Goal: Task Accomplishment & Management: Use online tool/utility

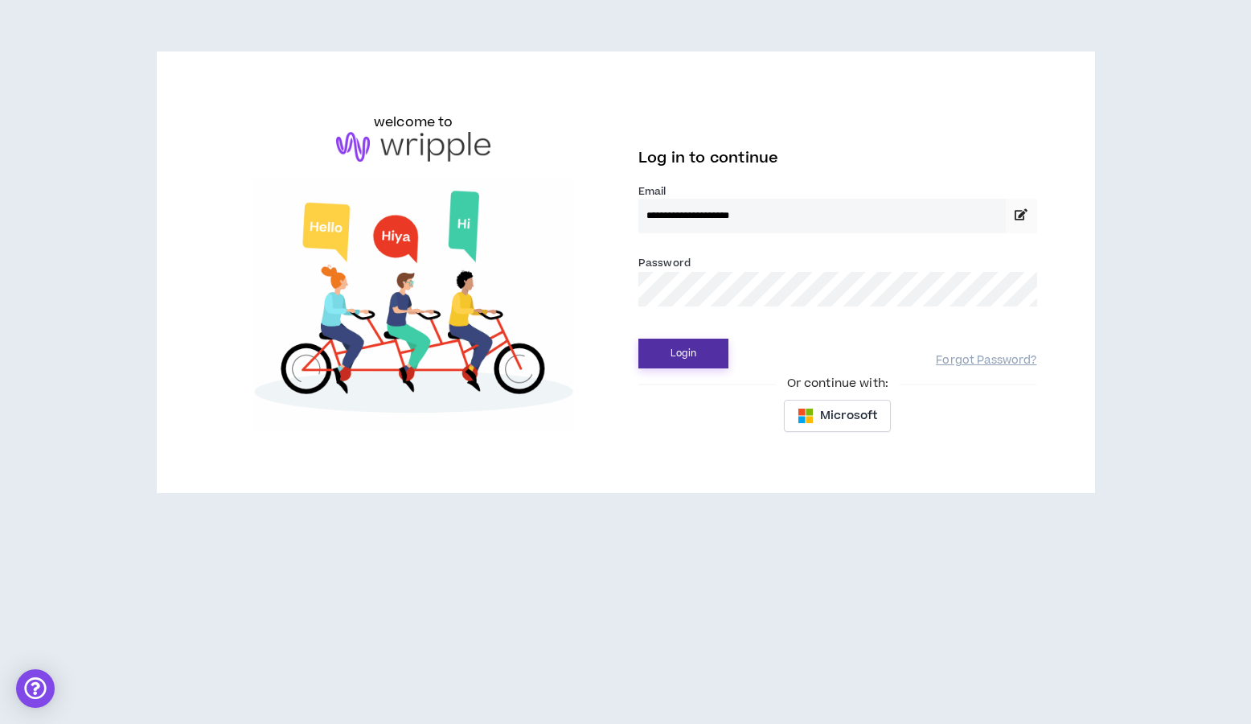
click at [675, 351] on button "Login" at bounding box center [683, 354] width 90 height 30
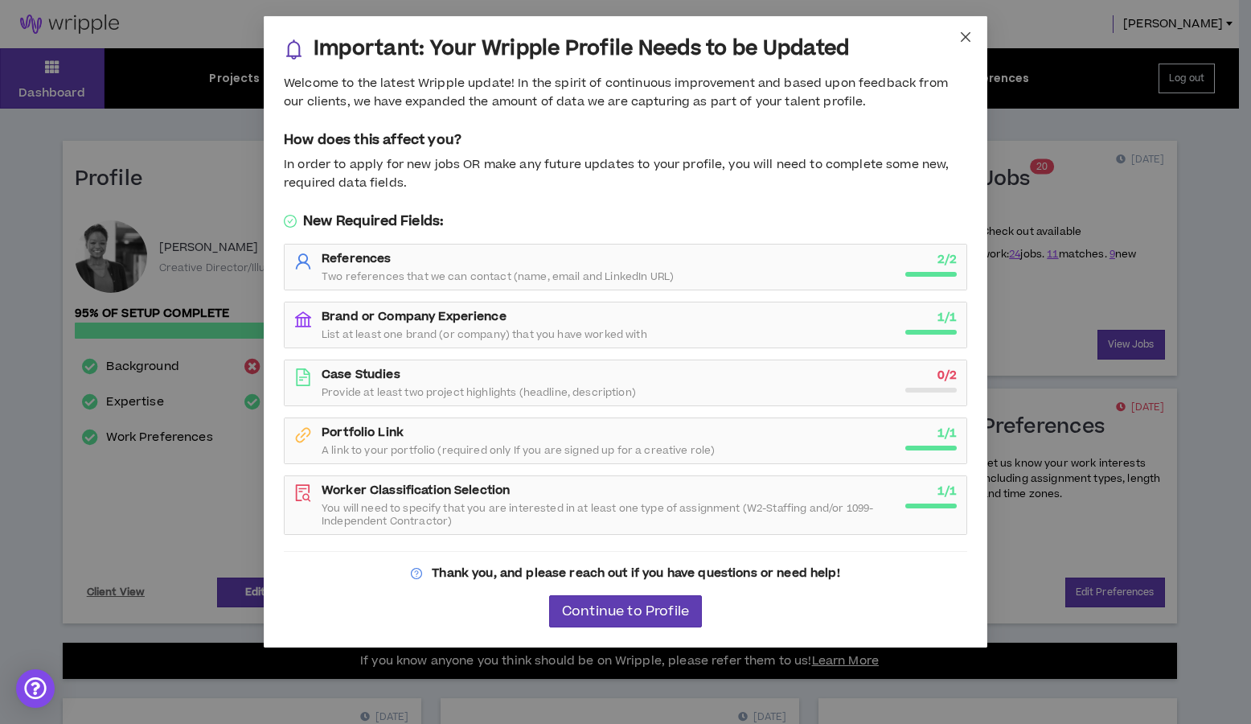
click at [967, 36] on icon "close" at bounding box center [965, 37] width 13 height 13
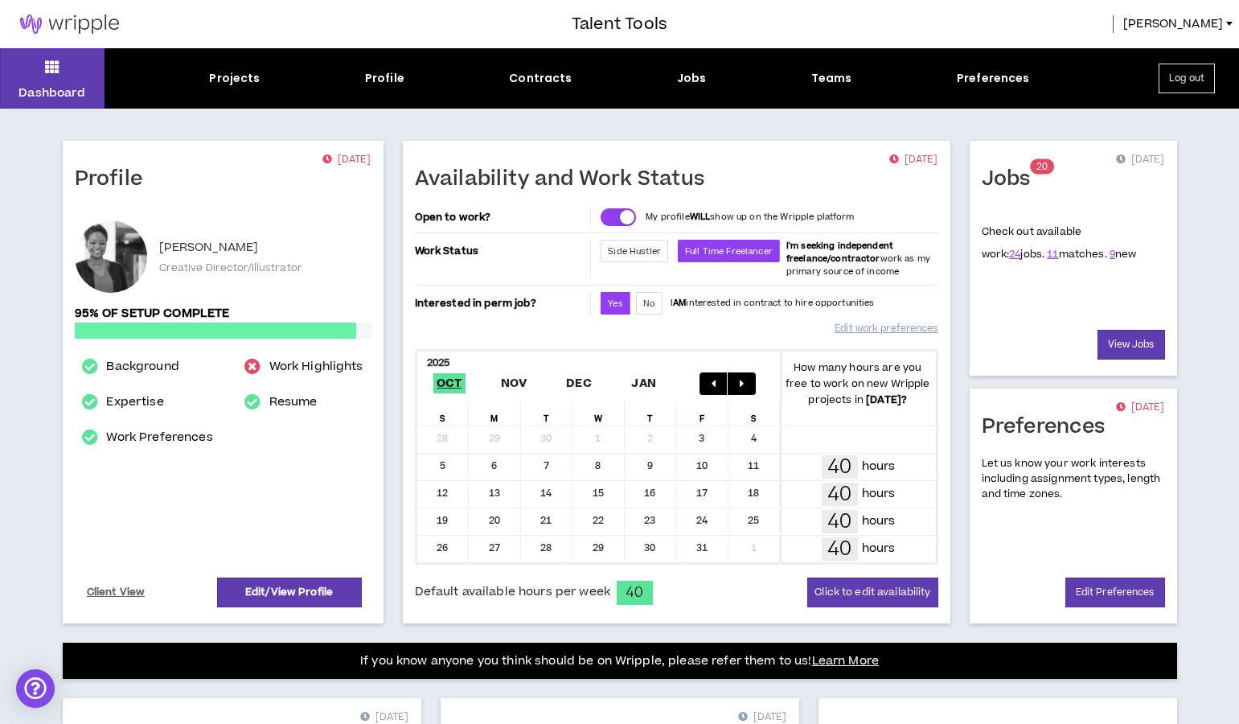
click at [238, 79] on div "Projects" at bounding box center [234, 78] width 51 height 17
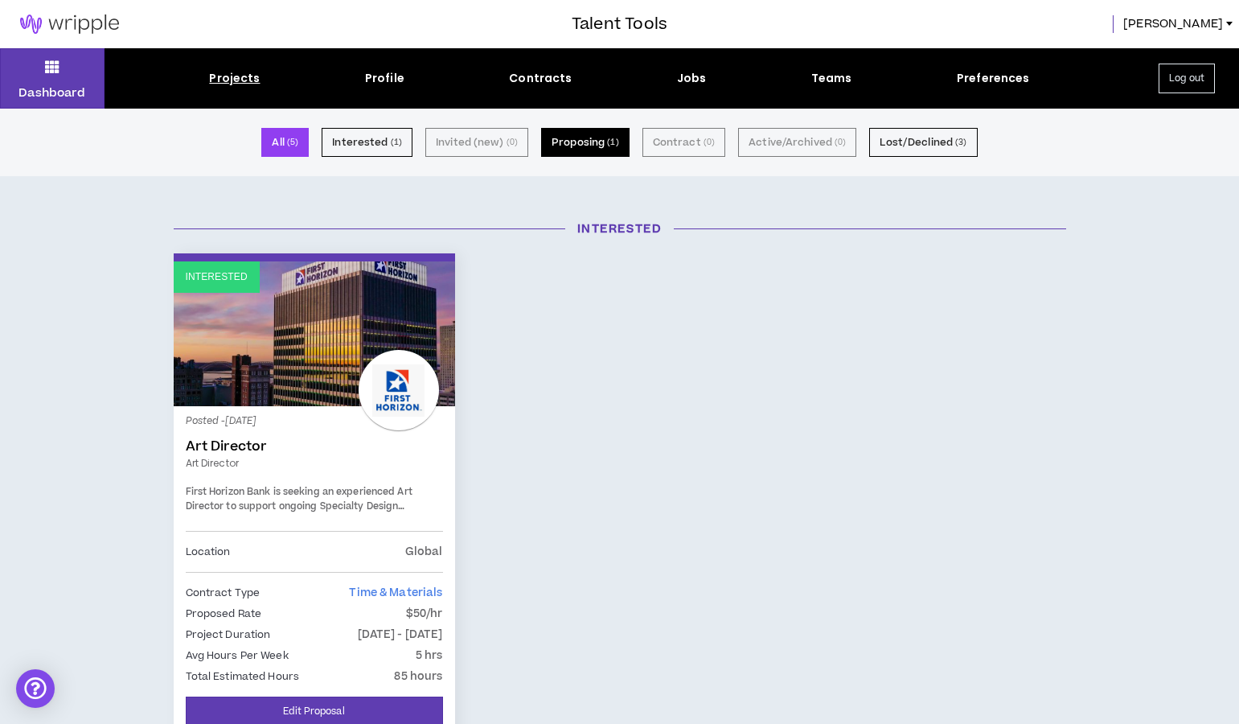
click at [597, 142] on button "Proposing ( 1 )" at bounding box center [585, 142] width 88 height 29
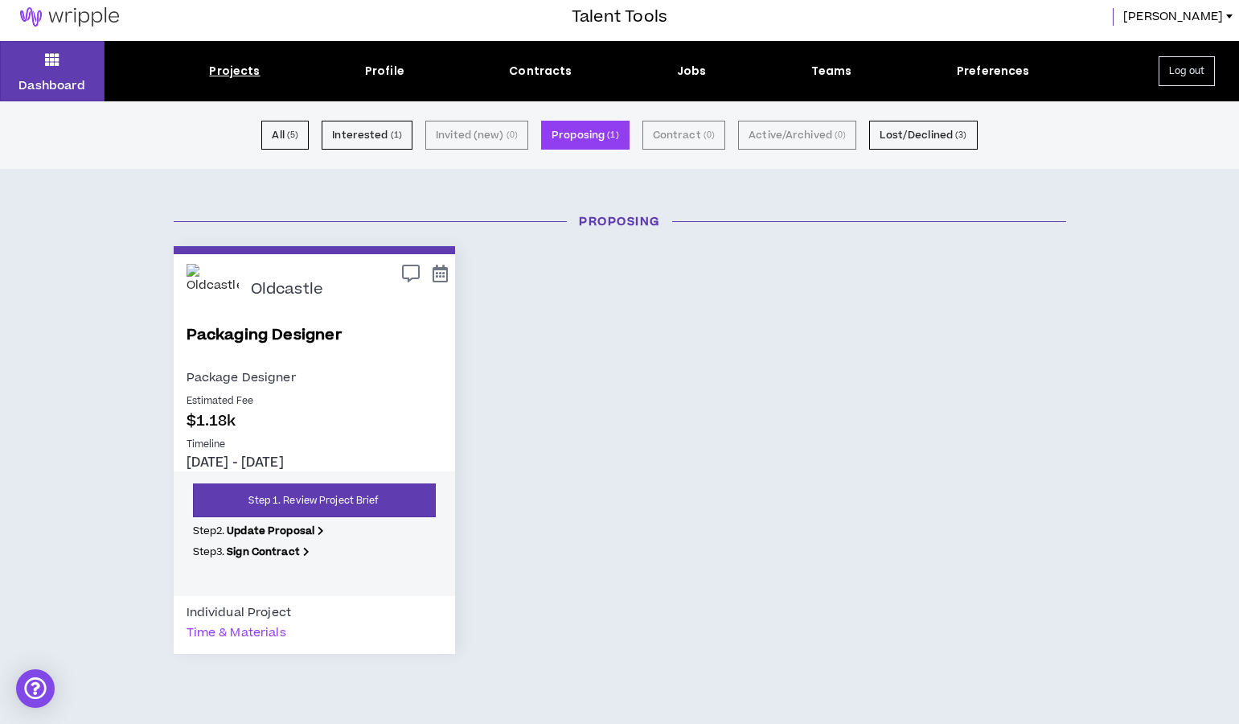
scroll to position [21, 0]
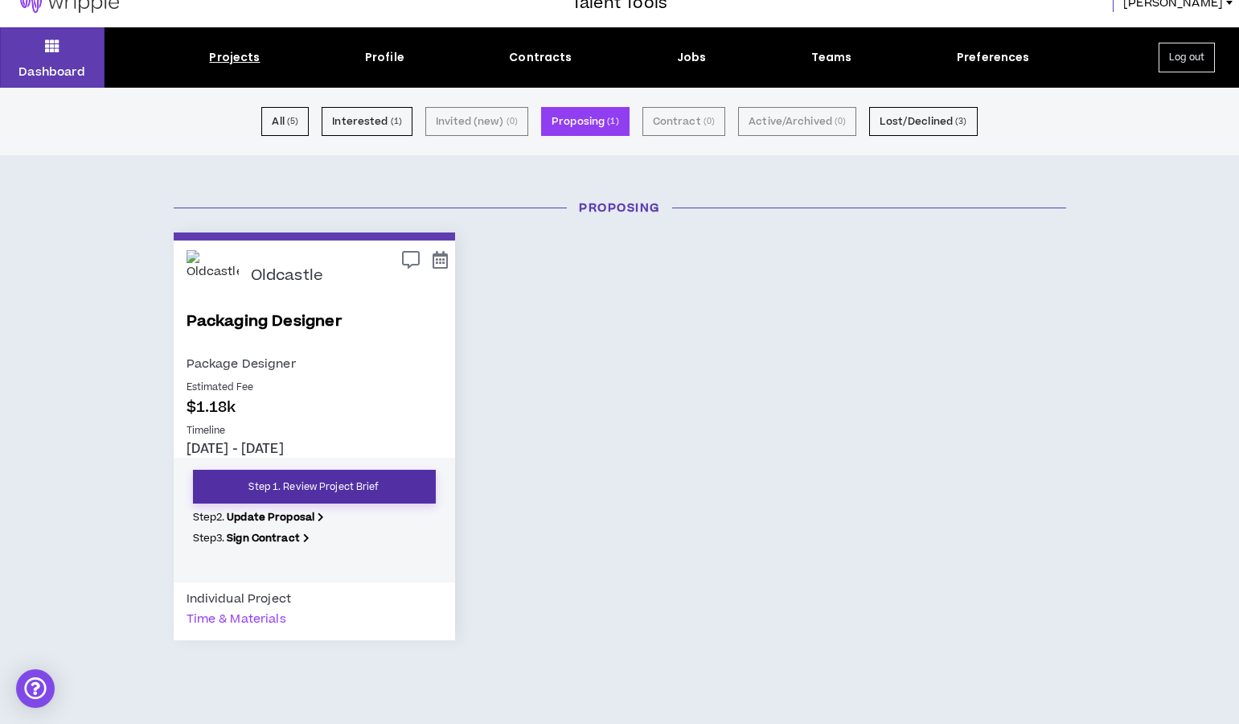
click at [268, 489] on link "Step 1. Review Project Brief" at bounding box center [314, 487] width 243 height 34
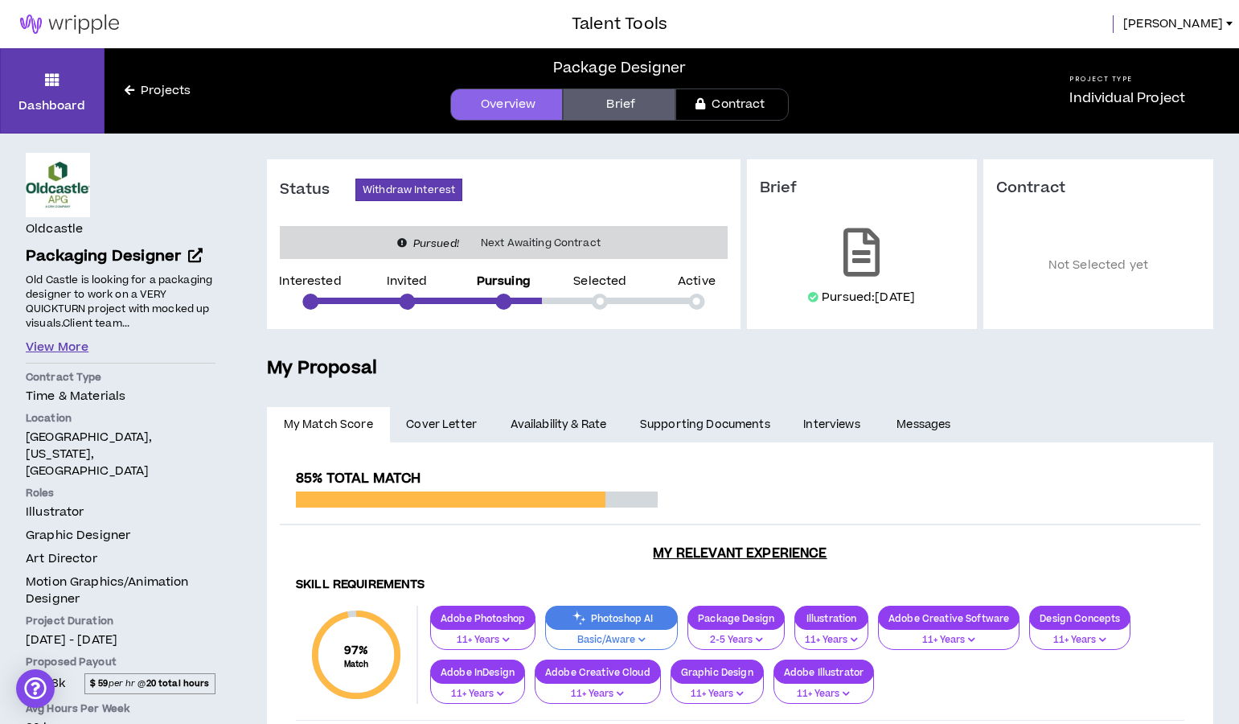
click at [83, 349] on button "View More" at bounding box center [57, 348] width 63 height 18
